Goal: Transaction & Acquisition: Register for event/course

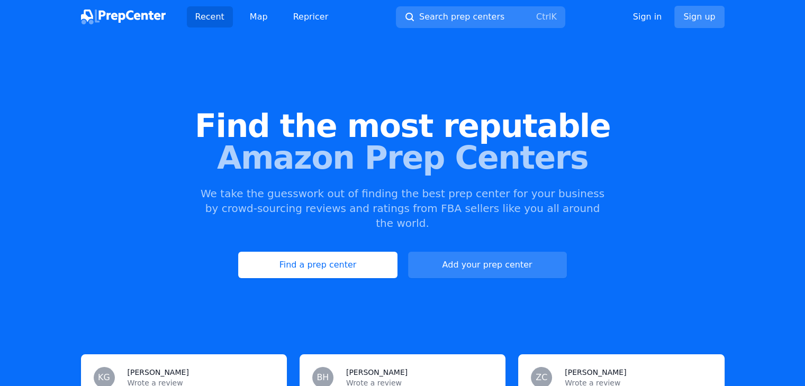
click at [698, 18] on link "Sign up" at bounding box center [699, 17] width 50 height 22
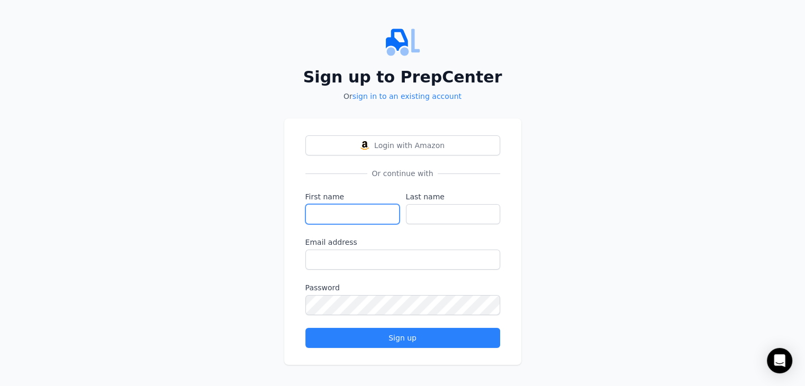
click at [370, 215] on input "First name" at bounding box center [352, 214] width 94 height 20
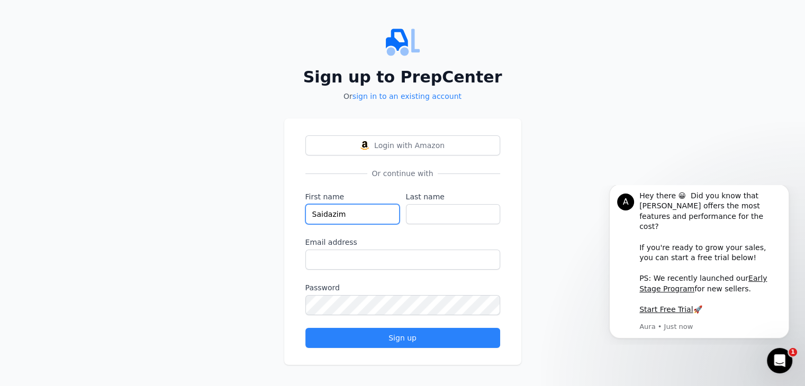
type input "Saidazim"
click at [426, 223] on input "Last name" at bounding box center [453, 214] width 94 height 20
type input "Bakhodirov"
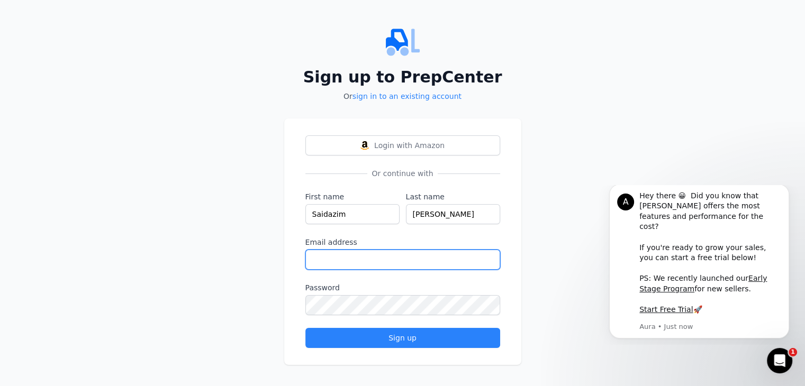
click at [419, 252] on input "Email address" at bounding box center [402, 260] width 195 height 20
type input "723storeby023@gmail.com"
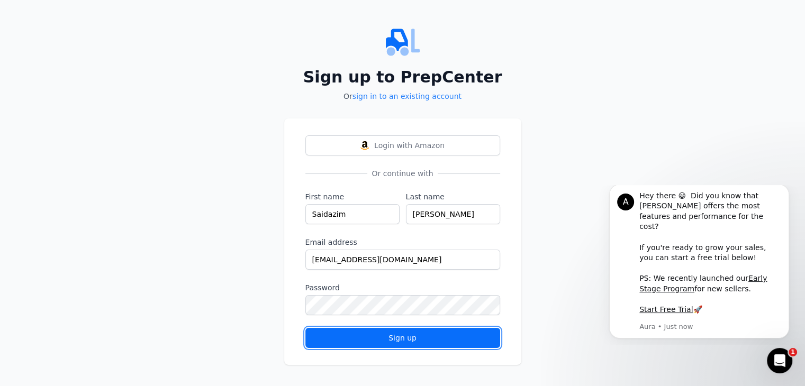
click at [413, 339] on div "Sign up" at bounding box center [402, 338] width 177 height 11
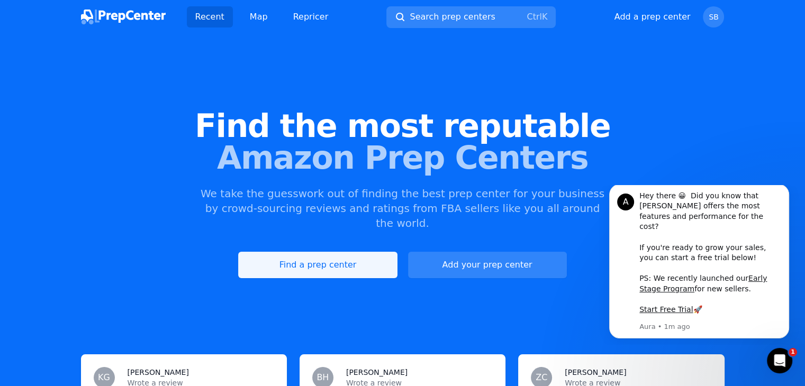
click at [374, 252] on link "Find a prep center" at bounding box center [317, 265] width 159 height 26
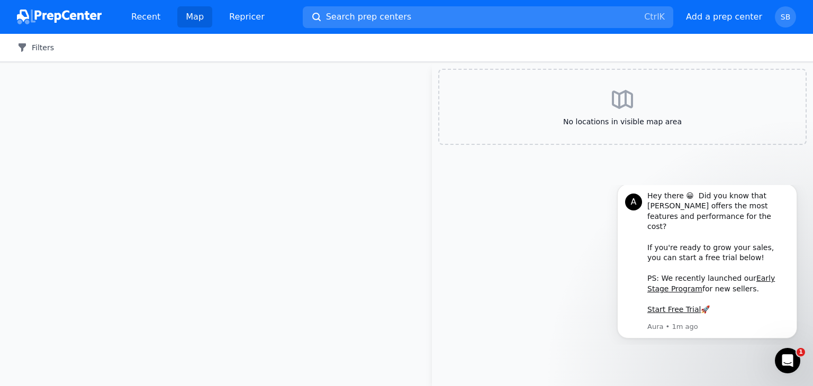
click at [33, 45] on button "Filters" at bounding box center [35, 47] width 37 height 11
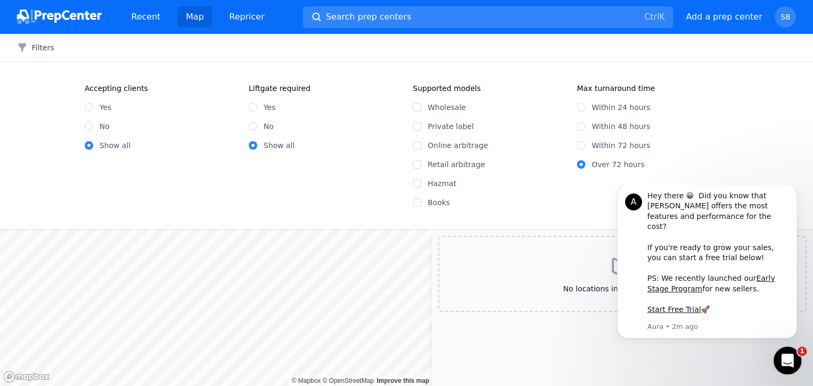
click at [790, 364] on icon "Open Intercom Messenger" at bounding box center [786, 359] width 17 height 17
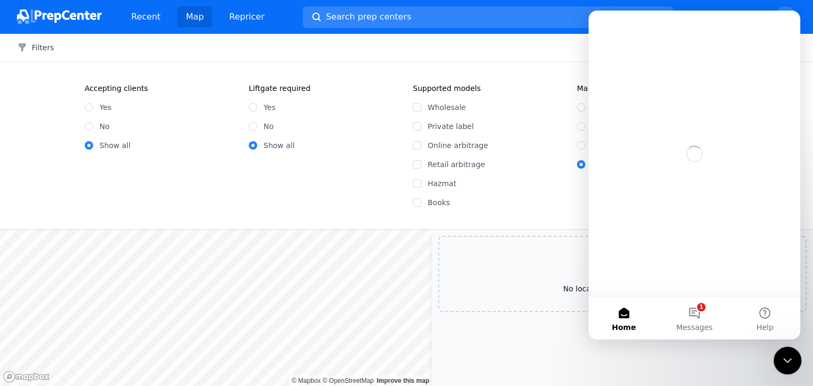
click at [788, 364] on icon "Close Intercom Messenger" at bounding box center [786, 359] width 13 height 13
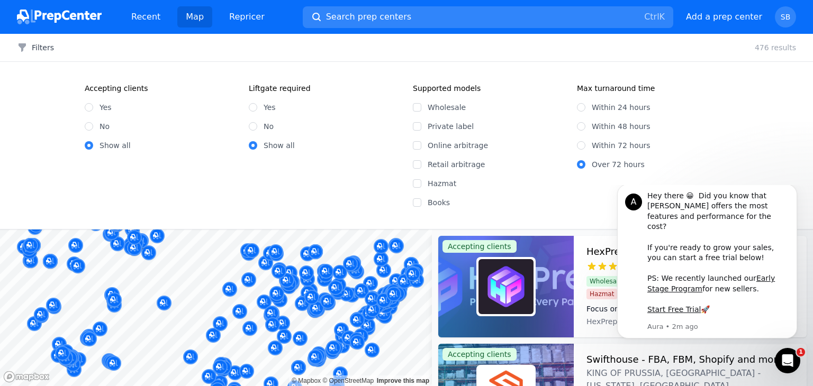
click at [708, 70] on div "Accepting clients Yes No Show all Liftgate required Yes No Show all Supported m…" at bounding box center [406, 145] width 813 height 167
click at [770, 326] on p "Aura • 2m ago" at bounding box center [718, 327] width 142 height 10
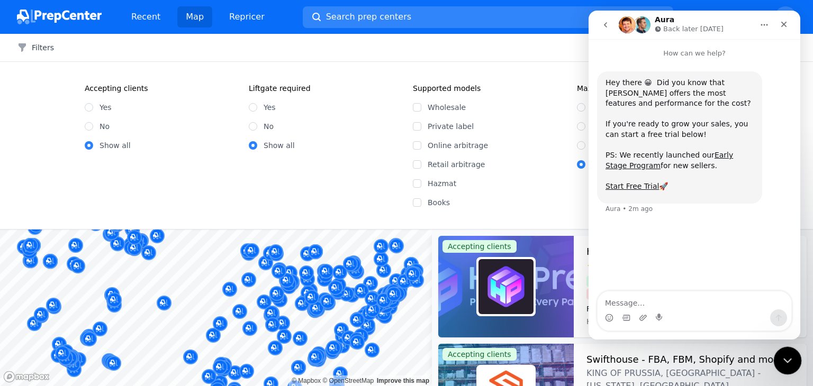
click at [787, 357] on icon "Close Intercom Messenger" at bounding box center [786, 359] width 13 height 13
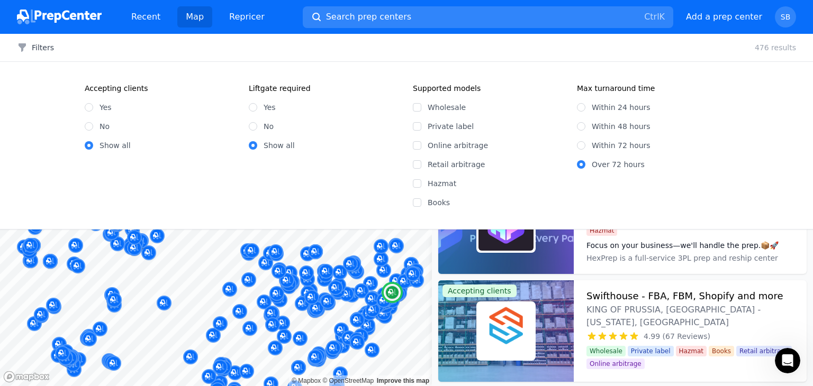
scroll to position [38, 0]
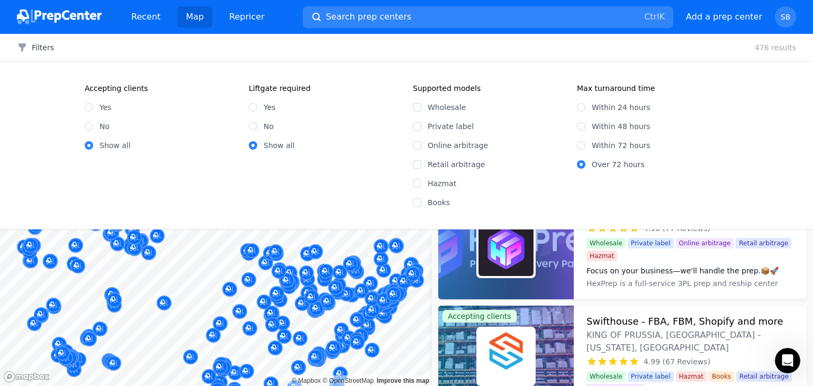
click at [30, 56] on div "Filters Clear all 476 results" at bounding box center [406, 48] width 813 height 28
click at [25, 45] on icon "button" at bounding box center [22, 47] width 7 height 8
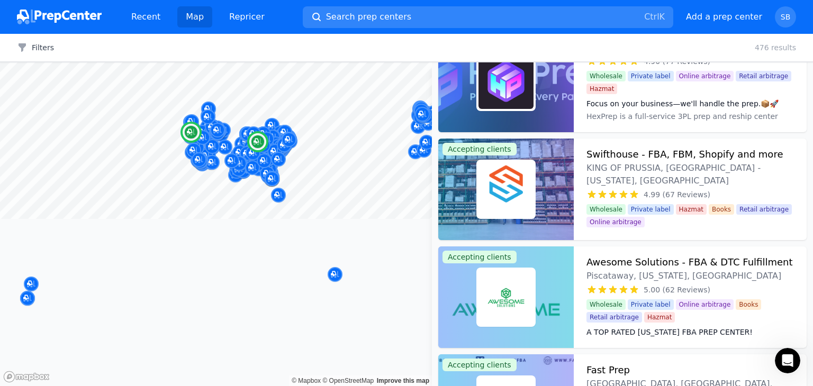
scroll to position [0, 0]
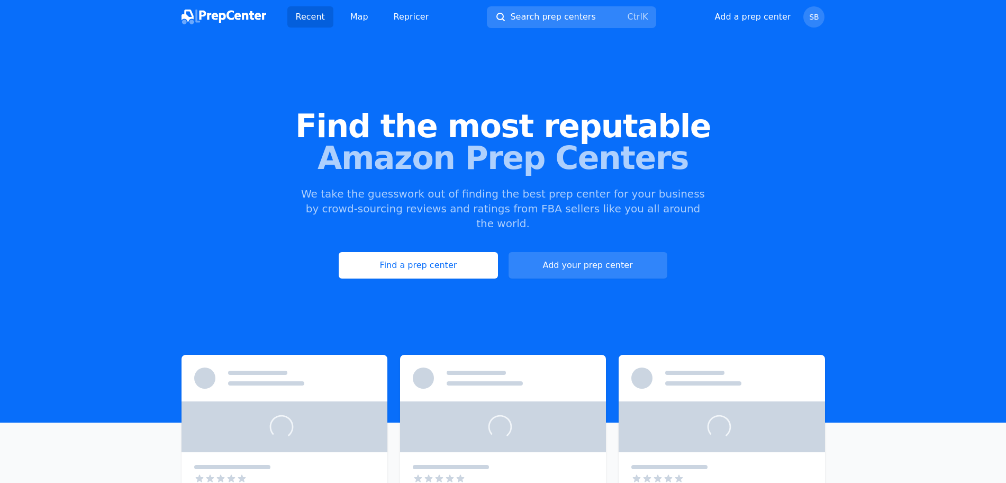
click at [843, 99] on div "Find the most reputable Amazon Prep Centers We take the guesswork out of findin…" at bounding box center [503, 194] width 1006 height 287
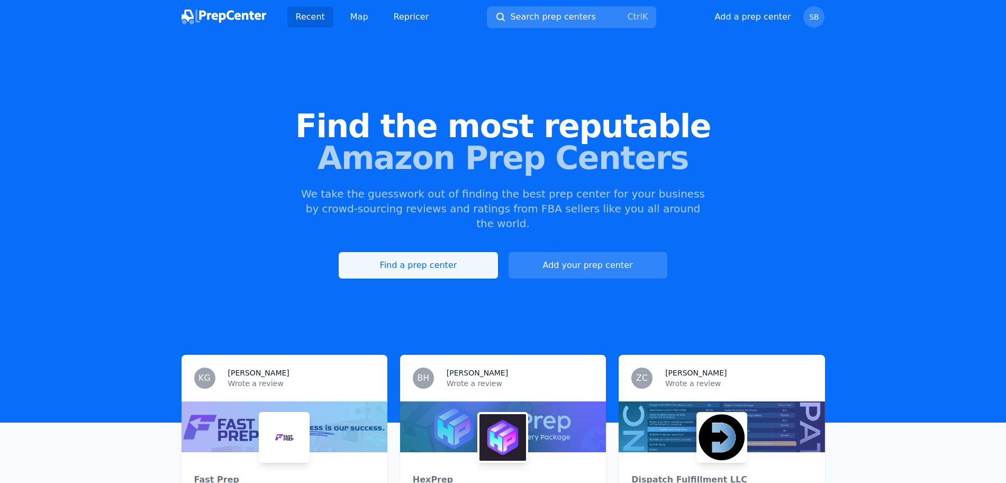
click at [452, 254] on link "Find a prep center" at bounding box center [418, 265] width 159 height 26
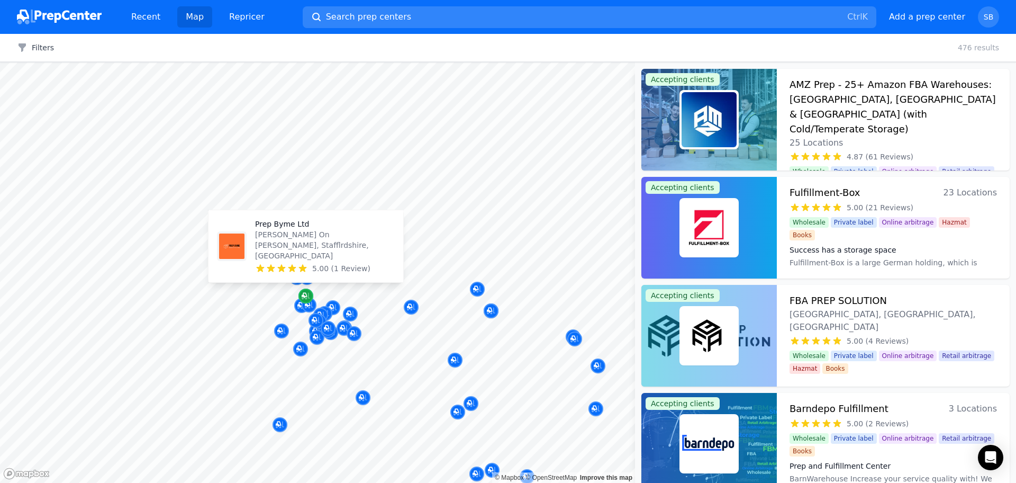
click at [306, 295] on icon "Map marker" at bounding box center [306, 296] width 8 height 11
click at [359, 254] on p "[PERSON_NAME] On [PERSON_NAME], Stafflrdshire, [GEOGRAPHIC_DATA]" at bounding box center [325, 245] width 140 height 32
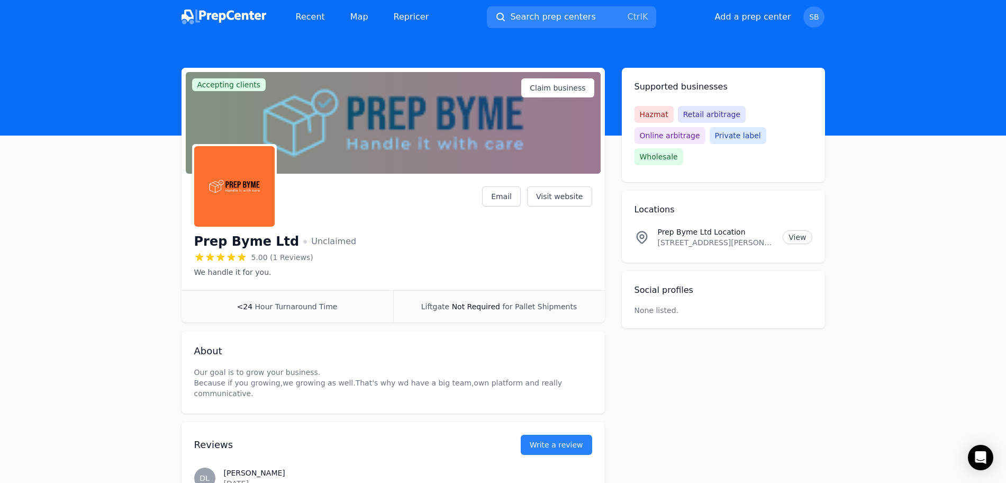
click at [615, 346] on div "Accepting clients Claim business Prep Byme Ltd Unclaimed 5.00 (1 Reviews) We ha…" at bounding box center [504, 305] width 644 height 474
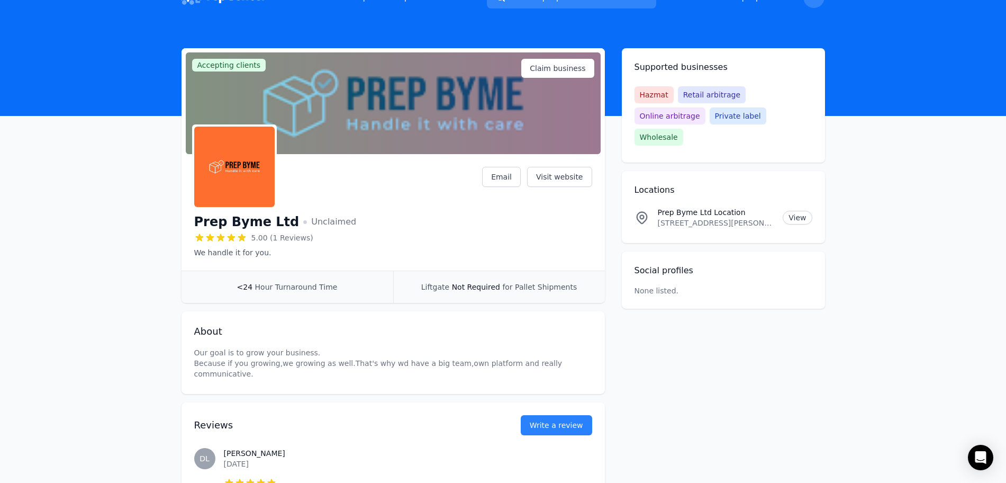
scroll to position [19, 0]
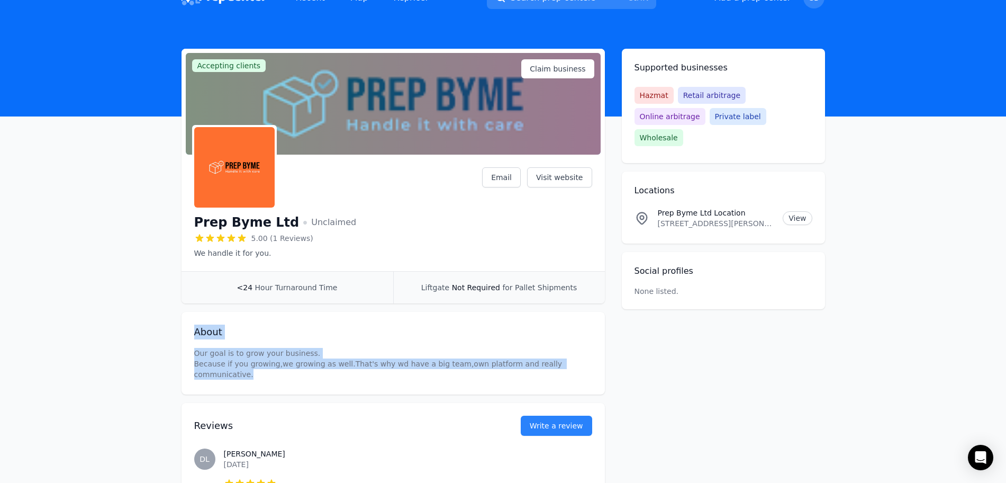
drag, startPoint x: 576, startPoint y: 304, endPoint x: 569, endPoint y: 337, distance: 33.6
click at [569, 337] on div "Accepting clients Claim business Prep Byme Ltd Unclaimed 5.00 (1 Reviews) We ha…" at bounding box center [393, 286] width 423 height 474
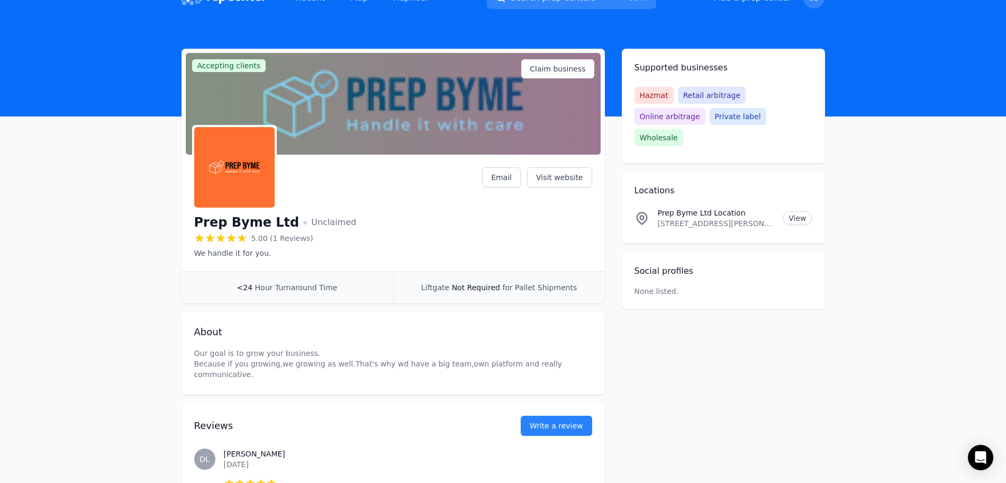
click at [753, 350] on div "Accepting clients Claim business Prep Byme Ltd Unclaimed 5.00 (1 Reviews) We ha…" at bounding box center [504, 286] width 644 height 474
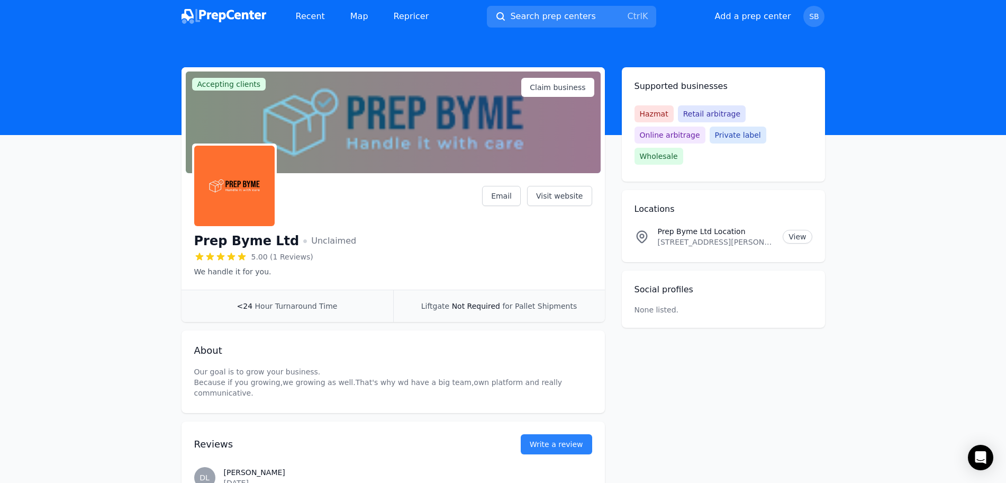
scroll to position [0, 0]
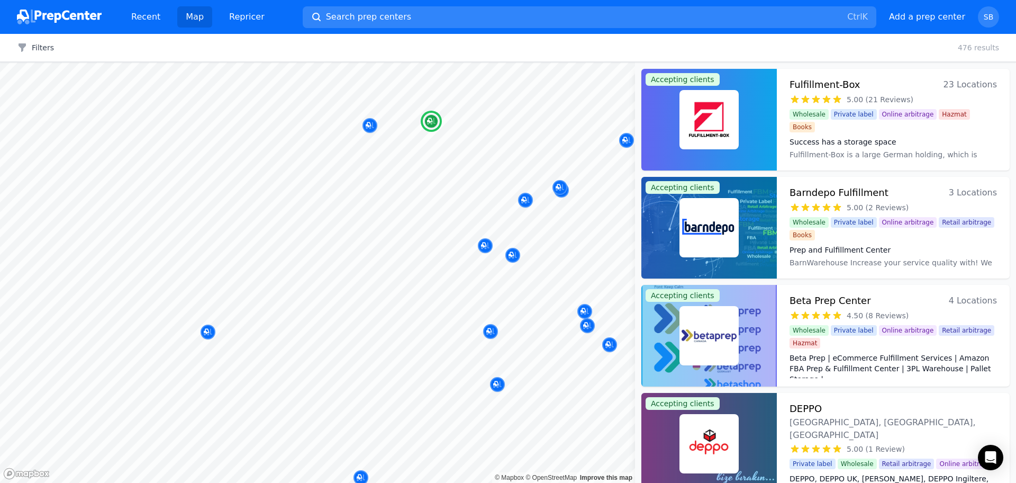
click at [669, 145] on div at bounding box center [710, 120] width 136 height 102
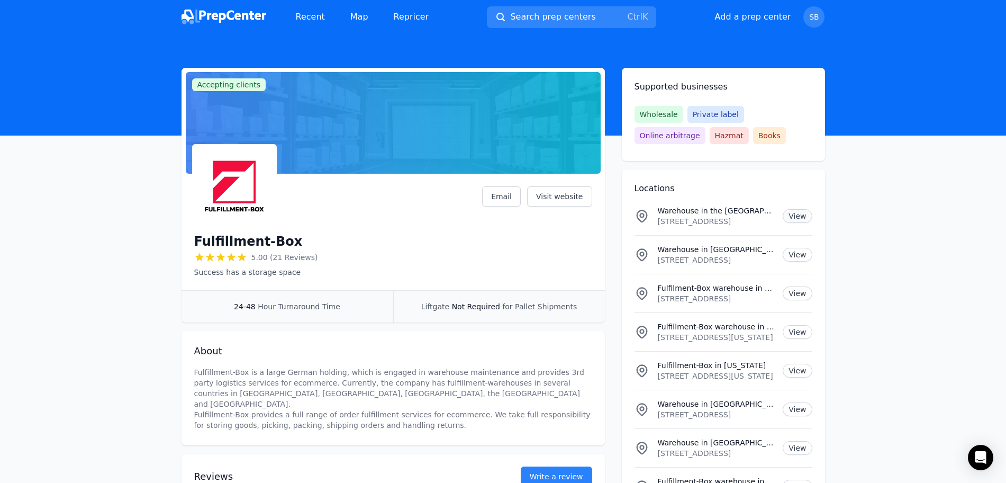
click at [790, 216] on link "View" at bounding box center [797, 216] width 29 height 14
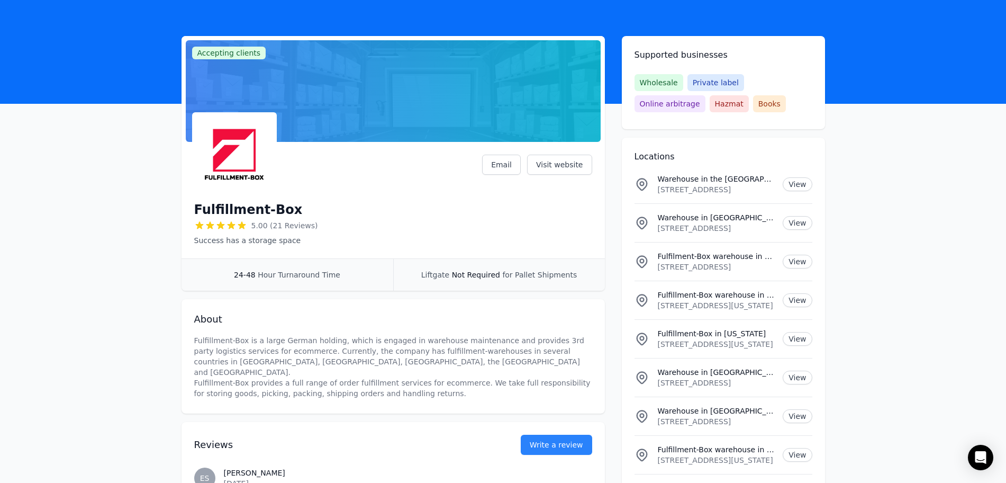
scroll to position [22, 0]
